Goal: Task Accomplishment & Management: Manage account settings

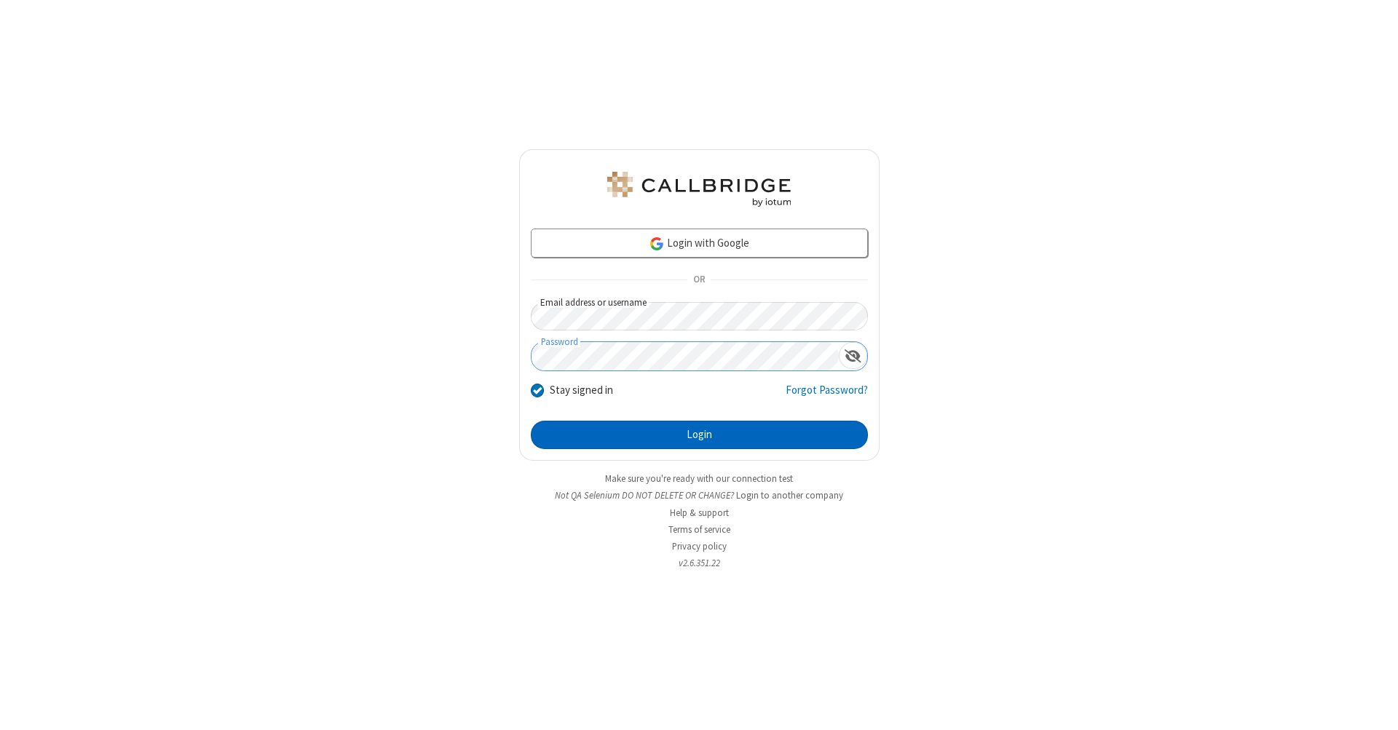
click at [699, 435] on button "Login" at bounding box center [699, 435] width 337 height 29
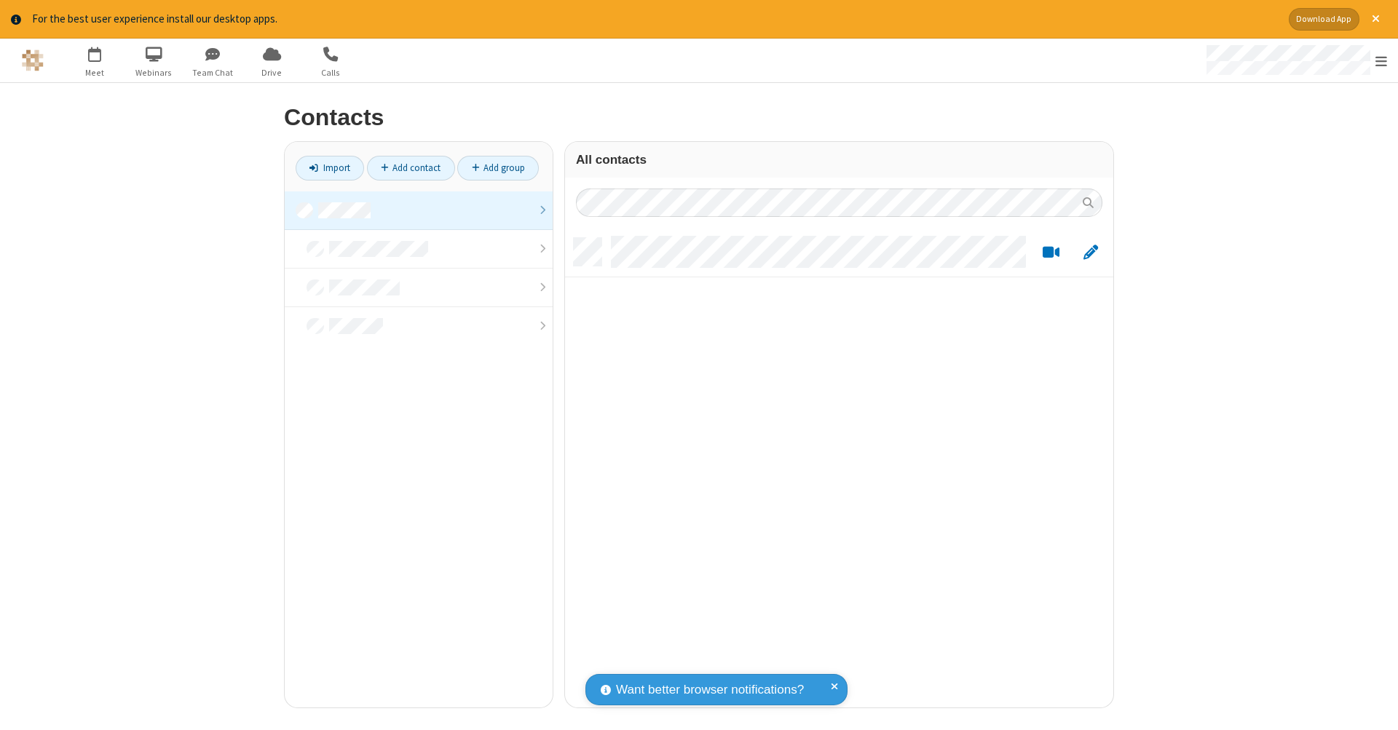
scroll to position [470, 537]
click at [419, 210] on link at bounding box center [419, 211] width 268 height 39
click at [411, 167] on link "Add contact" at bounding box center [411, 168] width 88 height 25
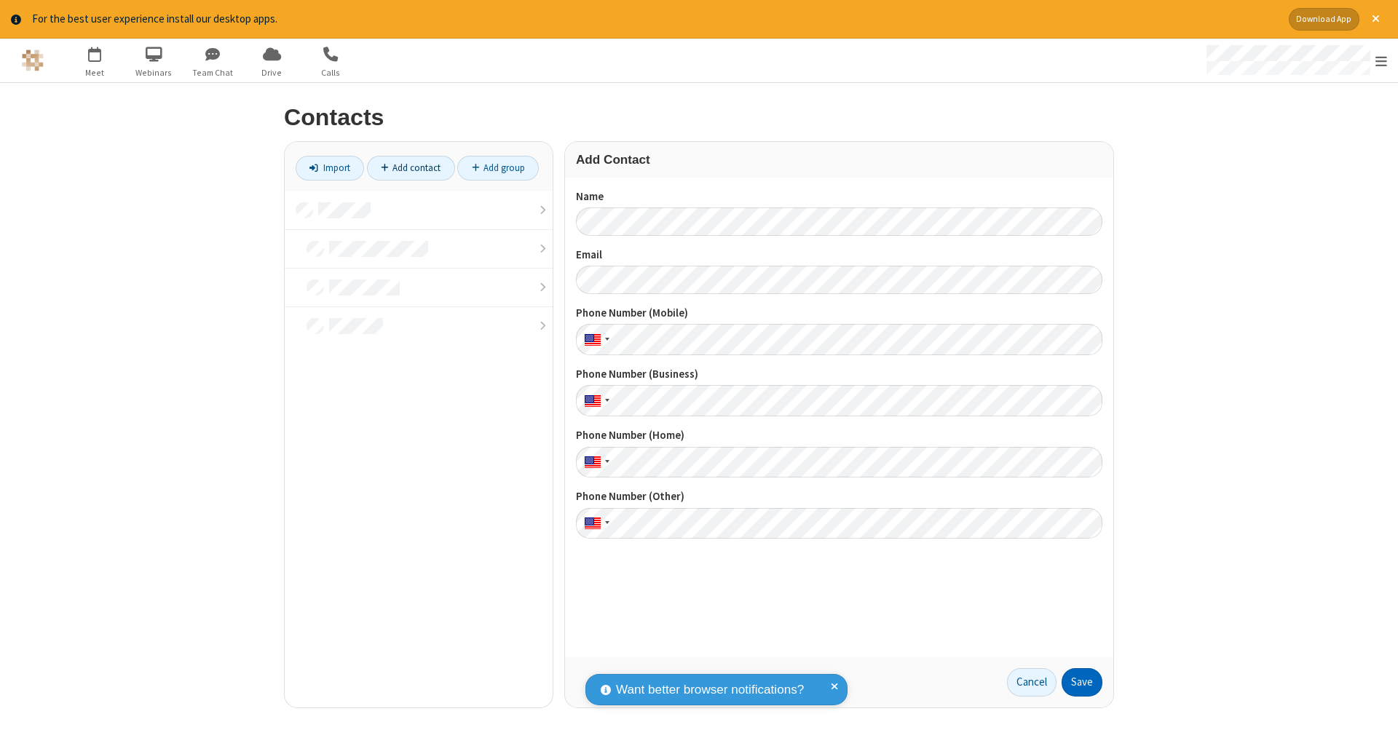
click at [1082, 682] on button "Save" at bounding box center [1082, 682] width 41 height 29
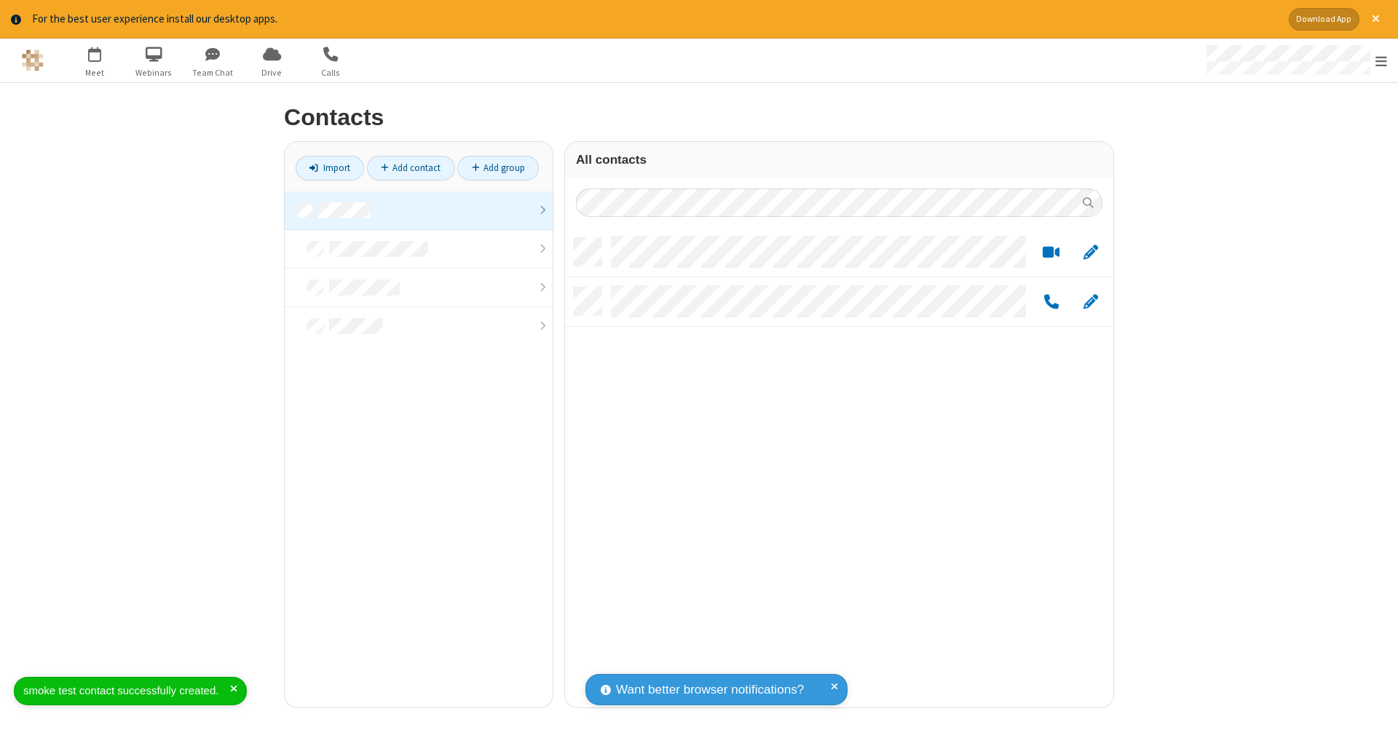
scroll to position [470, 537]
